Goal: Task Accomplishment & Management: Manage account settings

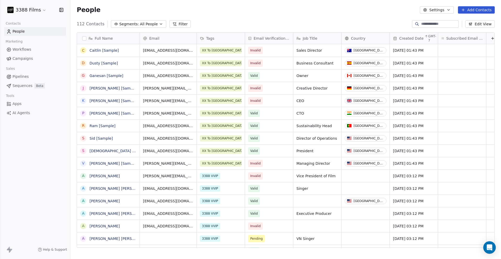
scroll to position [224, 426]
click at [40, 10] on html "3388 Films Contacts People Marketing Workflows Campaigns Sales Pipelines Sequen…" at bounding box center [250, 129] width 501 height 259
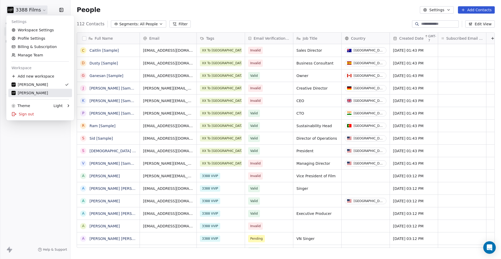
click at [40, 90] on div "[PERSON_NAME]" at bounding box center [39, 92] width 57 height 5
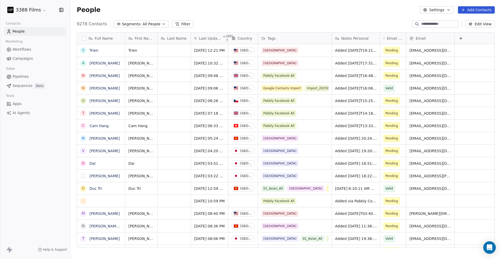
click at [82, 177] on button "grid" at bounding box center [83, 176] width 4 height 4
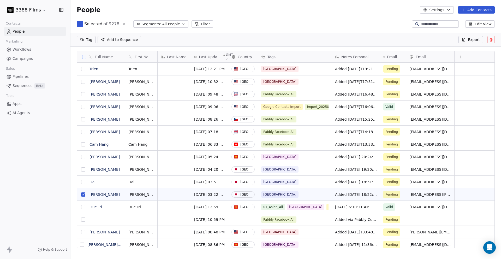
click at [82, 181] on button "grid" at bounding box center [83, 182] width 4 height 4
click at [82, 169] on button "grid" at bounding box center [83, 169] width 4 height 4
click at [83, 156] on button "grid" at bounding box center [83, 157] width 4 height 4
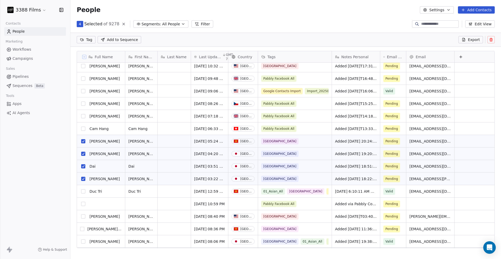
scroll to position [32, 0]
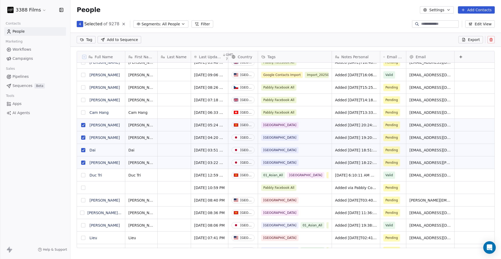
click at [84, 212] on button "grid" at bounding box center [82, 213] width 4 height 4
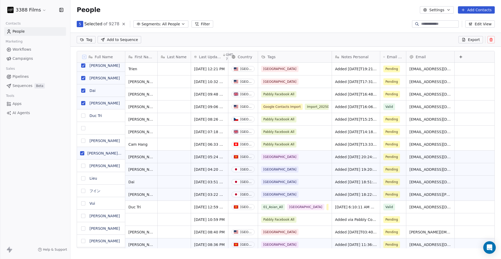
scroll to position [0, 0]
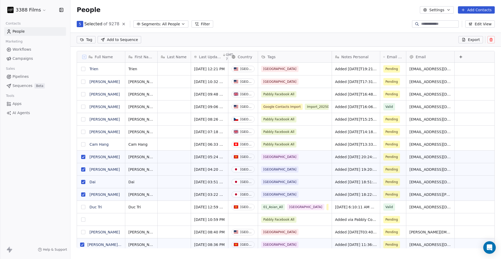
click at [89, 41] on html "3388 Films Contacts People Marketing Workflows Campaigns Sales Pipelines Sequen…" at bounding box center [250, 129] width 501 height 259
type input "***"
click at [105, 64] on div "01_Asian_All" at bounding box center [100, 66] width 20 height 5
type input "**"
click at [100, 65] on div "Pabbly Website" at bounding box center [102, 66] width 24 height 5
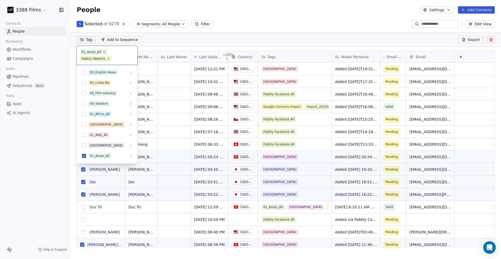
click at [300, 32] on html "3388 Films Contacts People Marketing Workflows Campaigns Sales Pipelines Sequen…" at bounding box center [250, 129] width 501 height 259
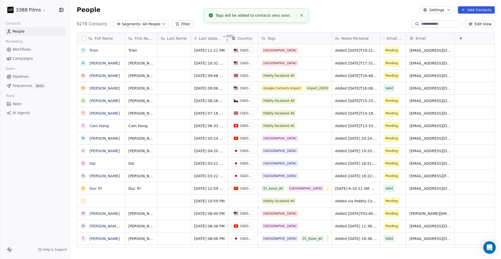
scroll to position [3, 0]
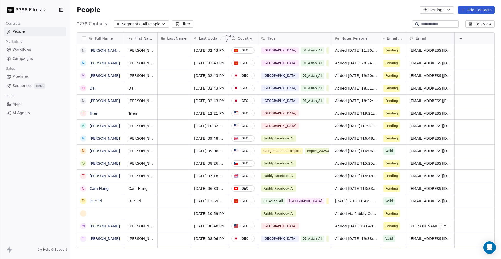
click at [0, 0] on button "grid" at bounding box center [0, 0] width 0 height 0
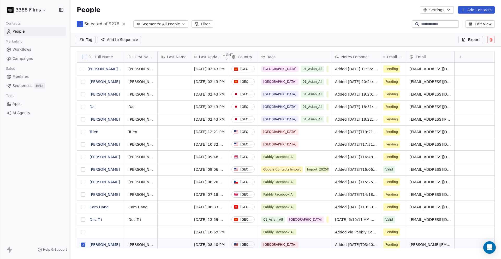
scroll to position [0, 0]
click at [83, 144] on button "grid" at bounding box center [83, 144] width 4 height 4
click at [83, 131] on button "grid" at bounding box center [83, 132] width 4 height 4
click at [82, 43] on html "3388 Films Contacts People Marketing Workflows Campaigns Sales Pipelines Sequen…" at bounding box center [250, 129] width 501 height 259
type input "**"
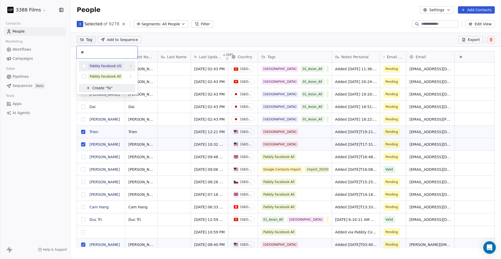
click at [88, 64] on span "Pabbly Facebook US" at bounding box center [105, 66] width 35 height 6
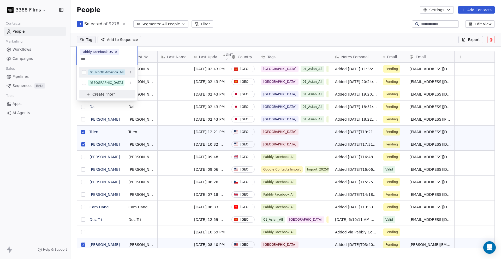
type input "***"
click at [105, 72] on div "01_North America_All" at bounding box center [107, 72] width 34 height 5
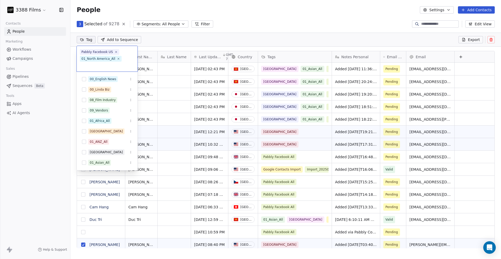
click at [259, 29] on html "3388 Films Contacts People Marketing Workflows Campaigns Sales Pipelines Sequen…" at bounding box center [250, 129] width 501 height 259
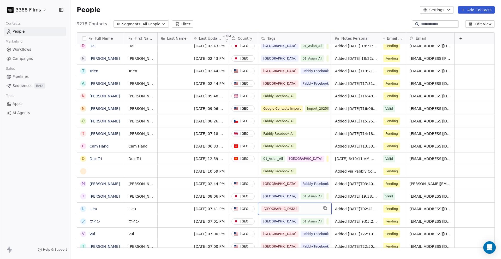
click at [312, 209] on div "[GEOGRAPHIC_DATA]" at bounding box center [289, 209] width 57 height 6
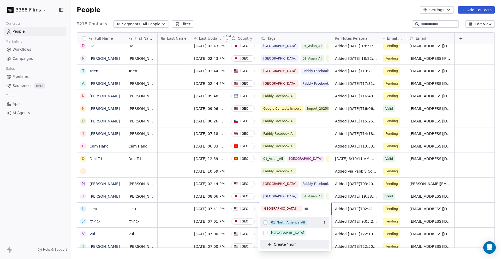
type input "***"
click at [294, 223] on div "01_North America_All" at bounding box center [288, 222] width 34 height 5
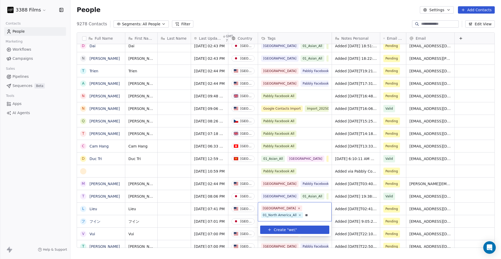
type input "*"
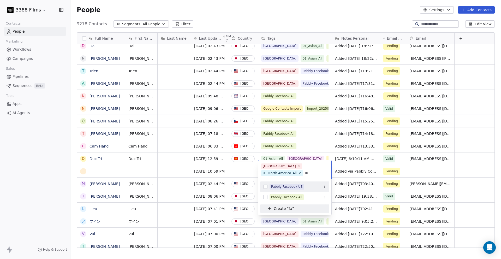
type input "**"
click at [289, 187] on div "Pabbly Facebook US" at bounding box center [287, 186] width 32 height 5
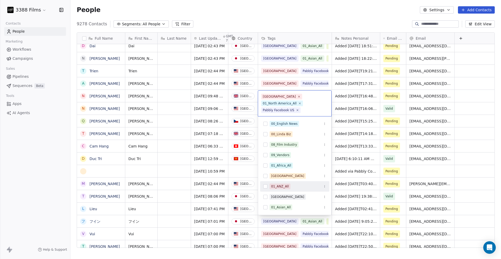
click at [57, 193] on html "3388 Films Contacts People Marketing Workflows Campaigns Sales Pipelines Sequen…" at bounding box center [250, 129] width 501 height 259
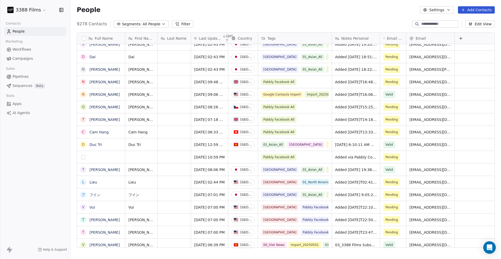
click at [84, 157] on button "grid" at bounding box center [83, 157] width 4 height 4
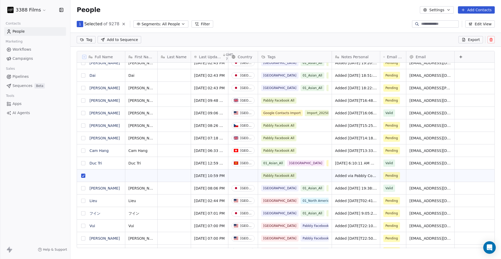
click at [83, 150] on button "grid" at bounding box center [83, 150] width 4 height 4
click at [83, 139] on button "grid" at bounding box center [83, 138] width 4 height 4
click at [83, 127] on button "grid" at bounding box center [83, 125] width 4 height 4
click at [91, 40] on html "3388 Films Contacts People Marketing Workflows Campaigns Sales Pipelines Sequen…" at bounding box center [250, 129] width 501 height 259
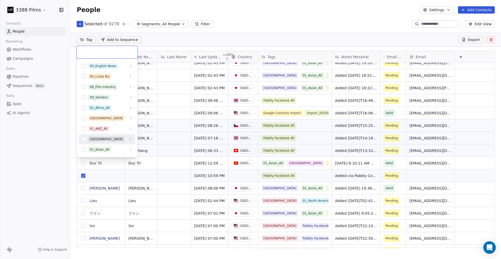
click at [56, 195] on html "3388 Films Contacts People Marketing Workflows Campaigns Sales Pipelines Sequen…" at bounding box center [250, 129] width 501 height 259
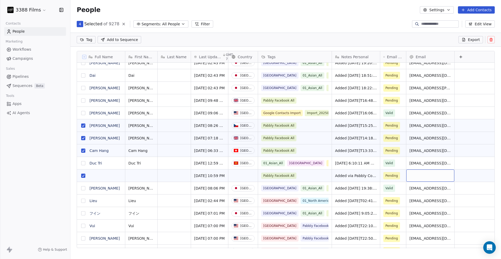
click at [82, 150] on button "grid" at bounding box center [83, 150] width 4 height 4
click at [83, 138] on button "grid" at bounding box center [83, 138] width 4 height 4
click at [83, 125] on button "grid" at bounding box center [83, 125] width 4 height 4
click at [84, 176] on button "grid" at bounding box center [83, 175] width 4 height 4
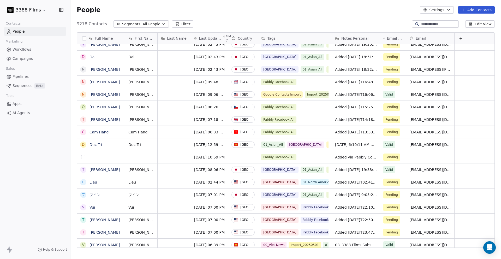
scroll to position [224, 426]
click at [82, 131] on button "grid" at bounding box center [83, 132] width 4 height 4
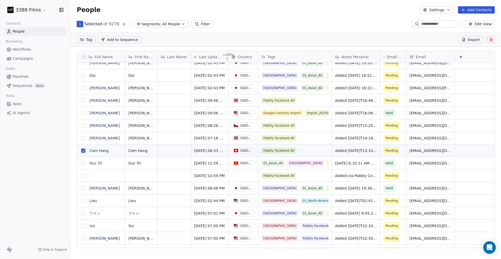
scroll to position [206, 426]
click at [82, 137] on button "grid" at bounding box center [83, 138] width 4 height 4
click at [82, 127] on button "grid" at bounding box center [83, 125] width 4 height 4
click at [83, 101] on button "grid" at bounding box center [83, 100] width 4 height 4
click at [87, 40] on html "3388 Films Contacts People Marketing Workflows Campaigns Sales Pipelines Sequen…" at bounding box center [250, 129] width 501 height 259
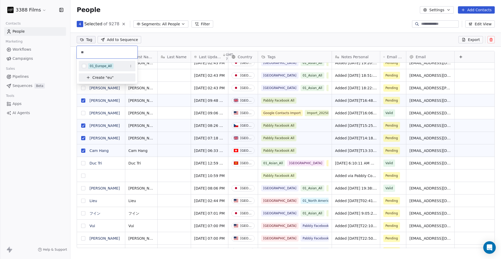
type input "**"
click at [94, 65] on div "01_Europe_All" at bounding box center [101, 66] width 22 height 5
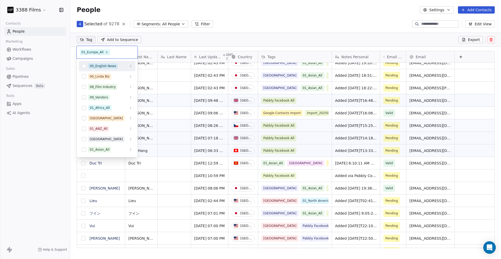
click at [288, 2] on html "3388 Films Contacts People Marketing Workflows Campaigns Sales Pipelines Sequen…" at bounding box center [250, 129] width 501 height 259
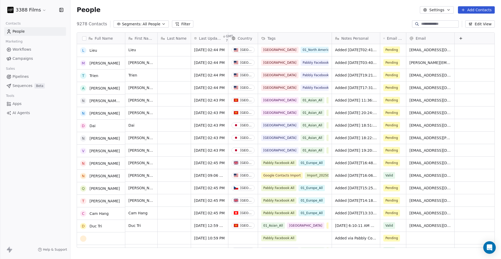
scroll to position [0, 0]
click at [326, 165] on div "Pabbly Facebook All 01_Europe_All" at bounding box center [297, 166] width 78 height 19
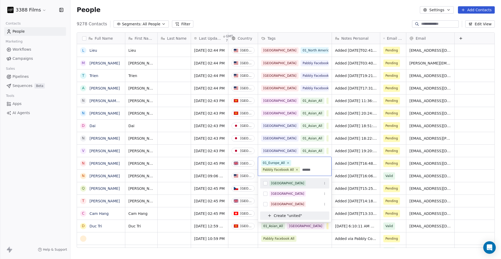
type input "******"
click at [299, 183] on div "[GEOGRAPHIC_DATA]" at bounding box center [297, 183] width 57 height 6
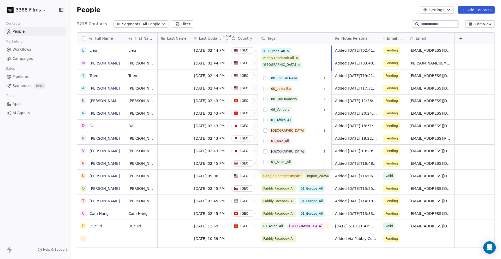
click at [327, 190] on html "3388 Films Contacts People Marketing Workflows Campaigns Sales Pipelines Sequen…" at bounding box center [250, 129] width 501 height 259
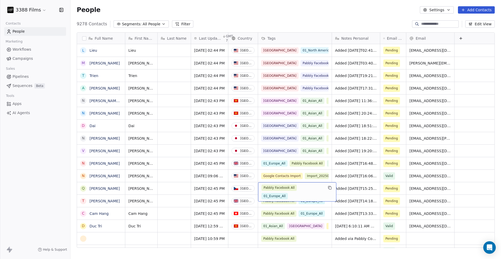
click at [309, 195] on div "Pabbly Facebook All 01_Europe_All" at bounding box center [292, 191] width 62 height 15
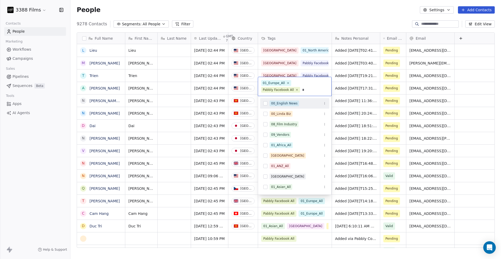
type input "**"
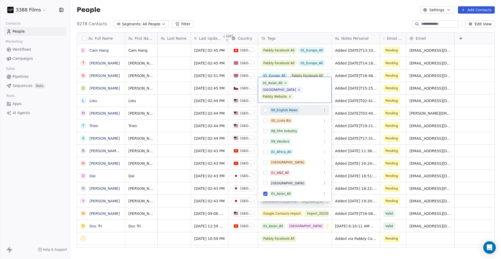
click at [298, 94] on input "text" at bounding box center [311, 97] width 34 height 6
type input "*"
click at [301, 17] on html "3388 Films Contacts People Marketing Workflows Campaigns Sales Pipelines Sequen…" at bounding box center [250, 129] width 501 height 259
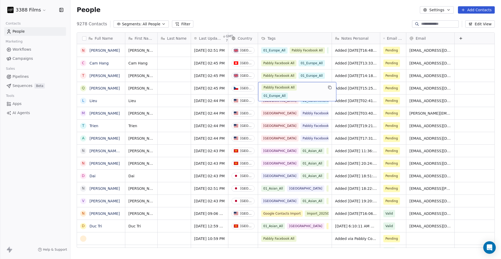
click at [324, 86] on div "Pabbly Facebook All 01_Europe_All" at bounding box center [297, 91] width 78 height 19
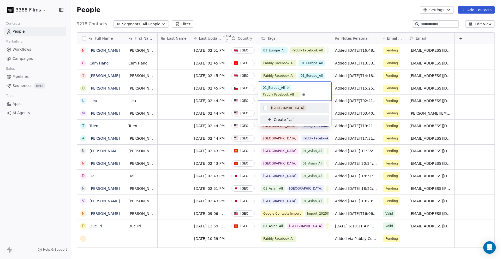
type input "**"
click at [287, 105] on div "[GEOGRAPHIC_DATA]" at bounding box center [294, 108] width 69 height 8
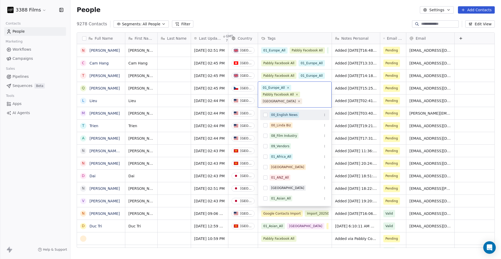
click at [327, 75] on html "3388 Films Contacts People Marketing Workflows Campaigns Sales Pipelines Sequen…" at bounding box center [250, 129] width 501 height 259
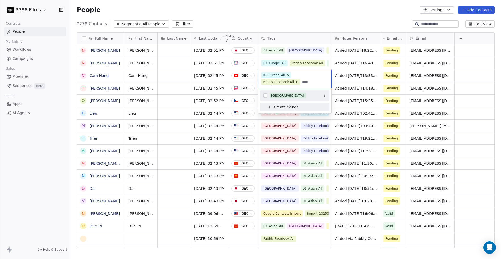
type input "****"
click at [292, 94] on div "[GEOGRAPHIC_DATA]" at bounding box center [287, 95] width 33 height 5
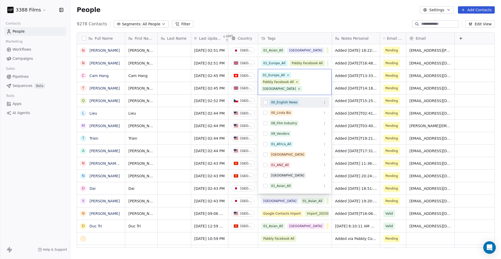
click at [321, 19] on html "3388 Films Contacts People Marketing Workflows Campaigns Sales Pipelines Sequen…" at bounding box center [250, 129] width 501 height 259
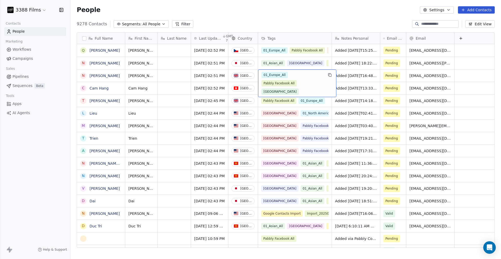
click at [311, 85] on div "01_Europe_All Pabbly Facebook All [GEOGRAPHIC_DATA]" at bounding box center [292, 83] width 62 height 23
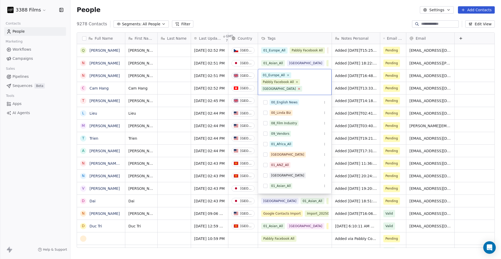
click at [298, 89] on icon at bounding box center [299, 89] width 2 height 2
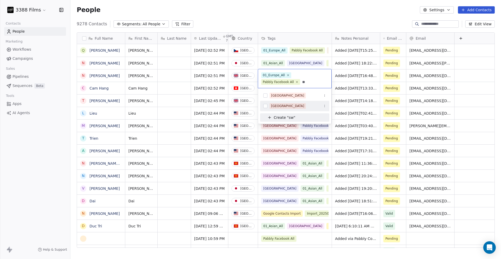
type input "**"
click at [277, 104] on div "[GEOGRAPHIC_DATA]" at bounding box center [287, 106] width 33 height 5
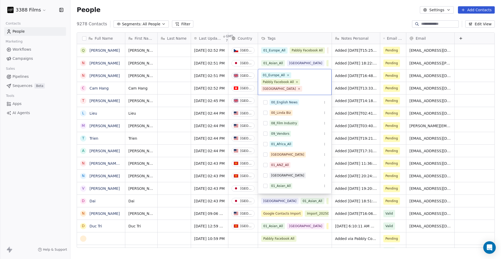
click at [313, 19] on html "3388 Films Contacts People Marketing Workflows Campaigns Sales Pipelines Sequen…" at bounding box center [250, 129] width 501 height 259
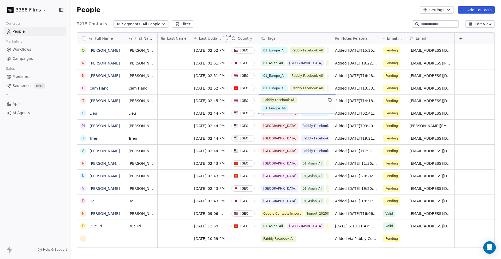
click at [314, 103] on div "Pabbly Facebook All 01_Europe_All" at bounding box center [292, 104] width 62 height 15
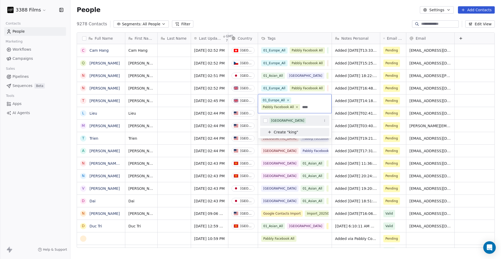
type input "****"
click at [284, 122] on div "[GEOGRAPHIC_DATA]" at bounding box center [287, 120] width 33 height 5
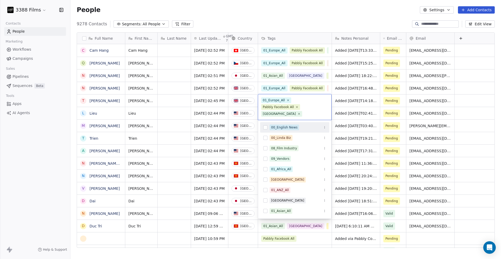
click at [283, 27] on html "3388 Films Contacts People Marketing Workflows Campaigns Sales Pipelines Sequen…" at bounding box center [250, 129] width 501 height 259
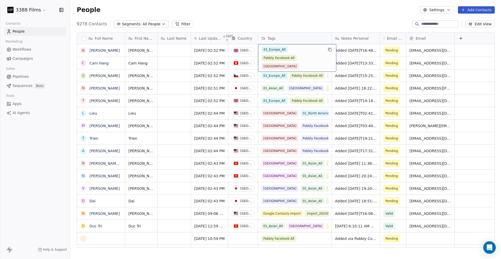
click at [290, 22] on div "9278 Contacts Segments: All People Filter Edit View" at bounding box center [285, 24] width 430 height 8
click at [294, 54] on div "01_Europe_All Pabbly Facebook All [GEOGRAPHIC_DATA]" at bounding box center [292, 57] width 62 height 23
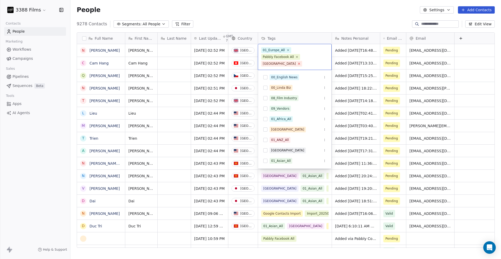
click at [300, 62] on icon at bounding box center [298, 63] width 3 height 3
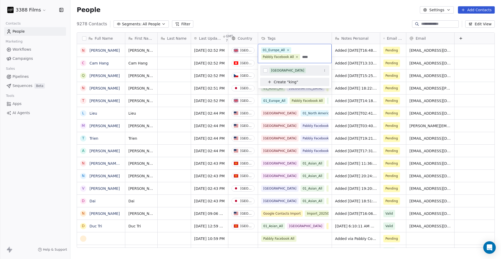
type input "****"
click at [295, 70] on div "[GEOGRAPHIC_DATA]" at bounding box center [287, 70] width 33 height 5
click at [300, 22] on html "3388 Films Contacts People Marketing Workflows Campaigns Sales Pipelines Sequen…" at bounding box center [250, 129] width 501 height 259
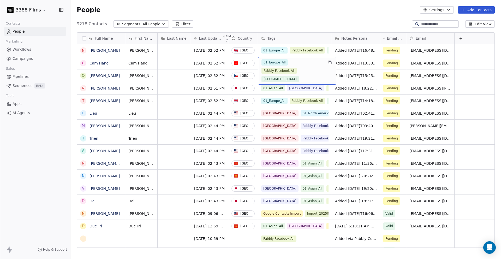
click at [303, 67] on div "01_Europe_All Pabbly Facebook All [GEOGRAPHIC_DATA]" at bounding box center [292, 70] width 62 height 23
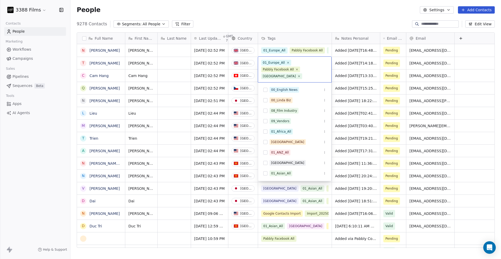
click at [293, 21] on html "3388 Films Contacts People Marketing Workflows Campaigns Sales Pipelines Sequen…" at bounding box center [250, 129] width 501 height 259
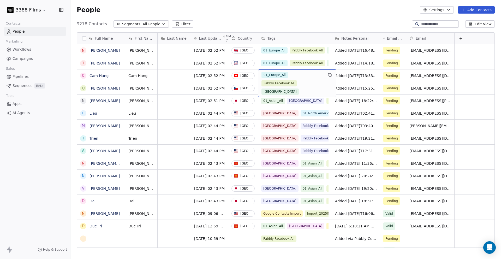
click at [296, 88] on div "01_Europe_All Pabbly Facebook All [GEOGRAPHIC_DATA]" at bounding box center [292, 83] width 62 height 23
click at [309, 72] on div "01_Europe_All Pabbly Facebook All [GEOGRAPHIC_DATA]" at bounding box center [292, 83] width 62 height 23
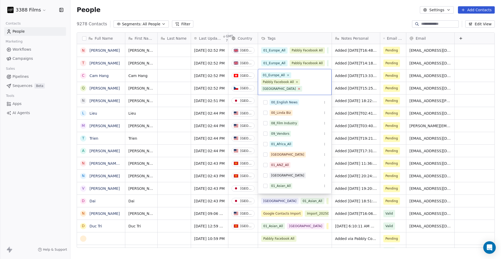
click at [297, 89] on icon at bounding box center [298, 88] width 3 height 3
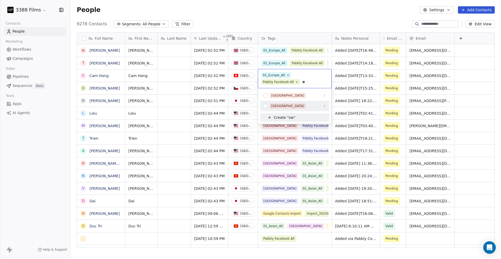
type input "**"
click at [281, 105] on div "[GEOGRAPHIC_DATA]" at bounding box center [287, 106] width 33 height 5
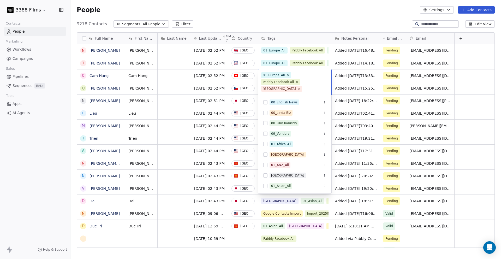
click at [300, 21] on html "3388 Films Contacts People Marketing Workflows Campaigns Sales Pipelines Sequen…" at bounding box center [250, 129] width 501 height 259
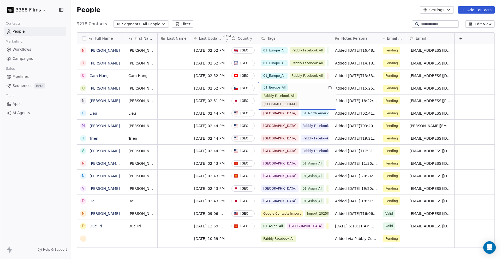
click at [299, 92] on div "01_Europe_All Pabbly Facebook All [GEOGRAPHIC_DATA]" at bounding box center [292, 95] width 62 height 23
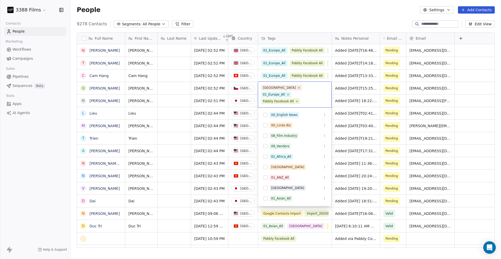
click at [298, 20] on html "3388 Films Contacts People Marketing Workflows Campaigns Sales Pipelines Sequen…" at bounding box center [250, 129] width 501 height 259
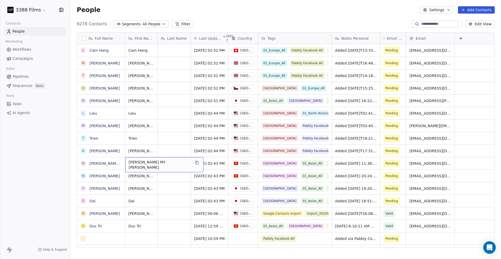
click at [142, 166] on div "[PERSON_NAME] MY [PERSON_NAME]" at bounding box center [164, 164] width 78 height 15
type textarea "********"
click at [189, 166] on html "3388 Films Contacts People Marketing Workflows Campaigns Sales Pipelines Sequen…" at bounding box center [250, 129] width 501 height 259
click at [172, 162] on div "grid" at bounding box center [174, 163] width 33 height 12
type textarea "******"
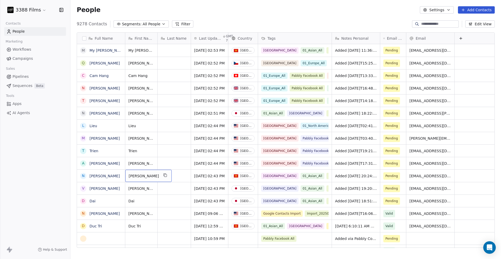
click at [146, 176] on span "[PERSON_NAME]" at bounding box center [144, 175] width 30 height 5
drag, startPoint x: 148, startPoint y: 173, endPoint x: 128, endPoint y: 172, distance: 19.6
click at [128, 172] on textarea "**********" at bounding box center [150, 178] width 51 height 16
type textarea "********"
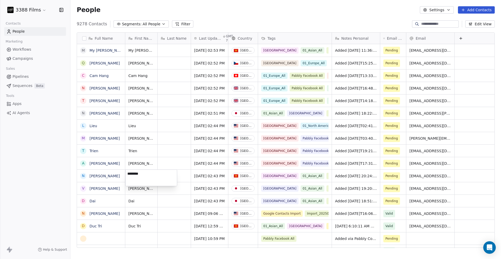
click at [180, 176] on html "3388 Films Contacts People Marketing Workflows Campaigns Sales Pipelines Sequen…" at bounding box center [250, 129] width 501 height 259
click at [175, 176] on div "grid" at bounding box center [174, 176] width 33 height 12
type textarea "**********"
click at [44, 161] on html "3388 Films Contacts People Marketing Workflows Campaigns Sales Pipelines Sequen…" at bounding box center [250, 129] width 501 height 259
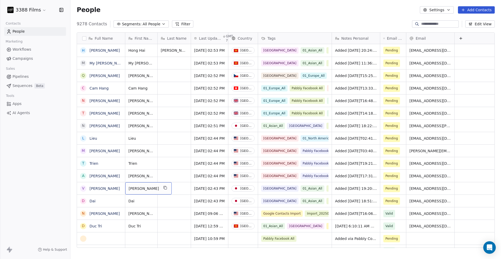
click at [134, 188] on span "[PERSON_NAME]" at bounding box center [144, 188] width 30 height 5
drag, startPoint x: 143, startPoint y: 186, endPoint x: 123, endPoint y: 183, distance: 19.8
click at [123, 183] on html "3388 Films Contacts People Marketing Workflows Campaigns Sales Pipelines Sequen…" at bounding box center [250, 129] width 501 height 259
type textarea "*"
type textarea "******"
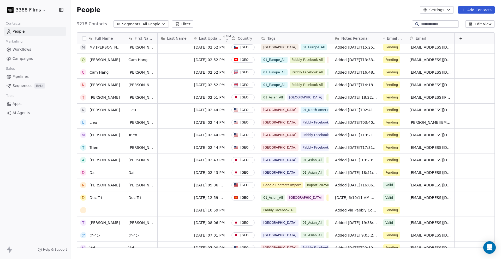
scroll to position [29, 0]
